Goal: Transaction & Acquisition: Obtain resource

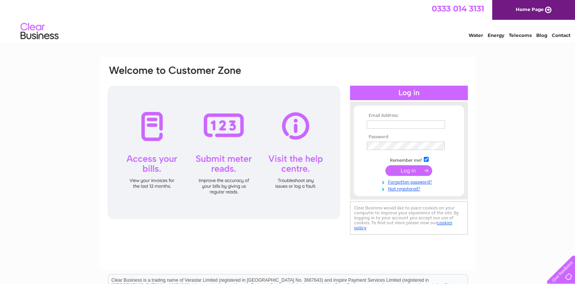
type input "merchcitychiro@hotmail.com"
click at [414, 169] on input "submit" at bounding box center [409, 170] width 47 height 11
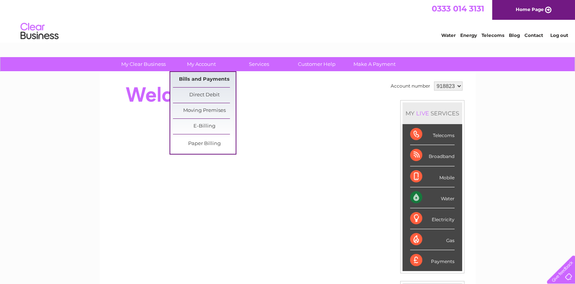
click at [205, 75] on link "Bills and Payments" at bounding box center [204, 79] width 63 height 15
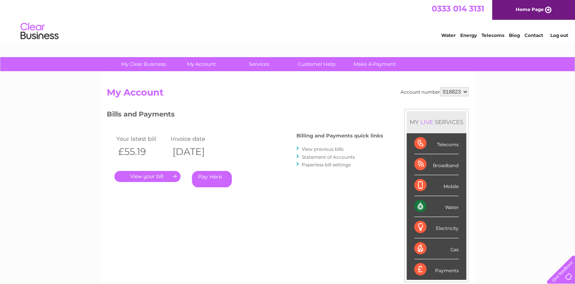
click at [153, 174] on link "." at bounding box center [147, 176] width 66 height 11
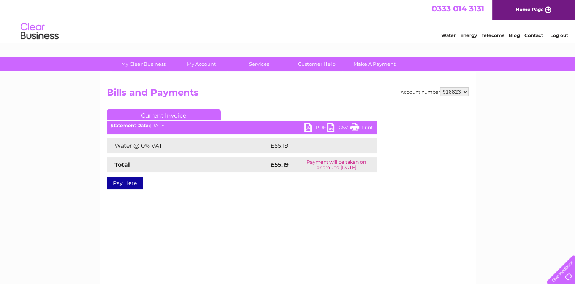
click at [318, 125] on link "PDF" at bounding box center [316, 128] width 23 height 11
